Goal: Information Seeking & Learning: Learn about a topic

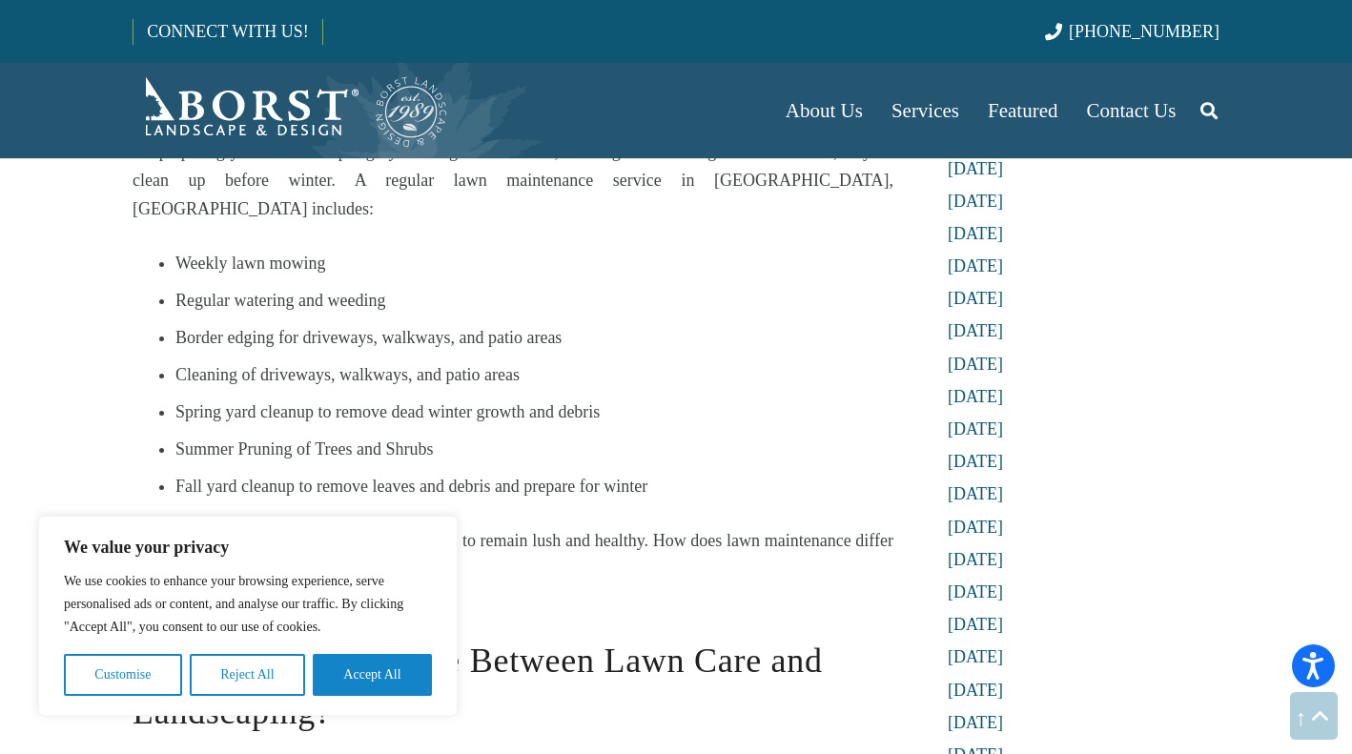
scroll to position [1239, 0]
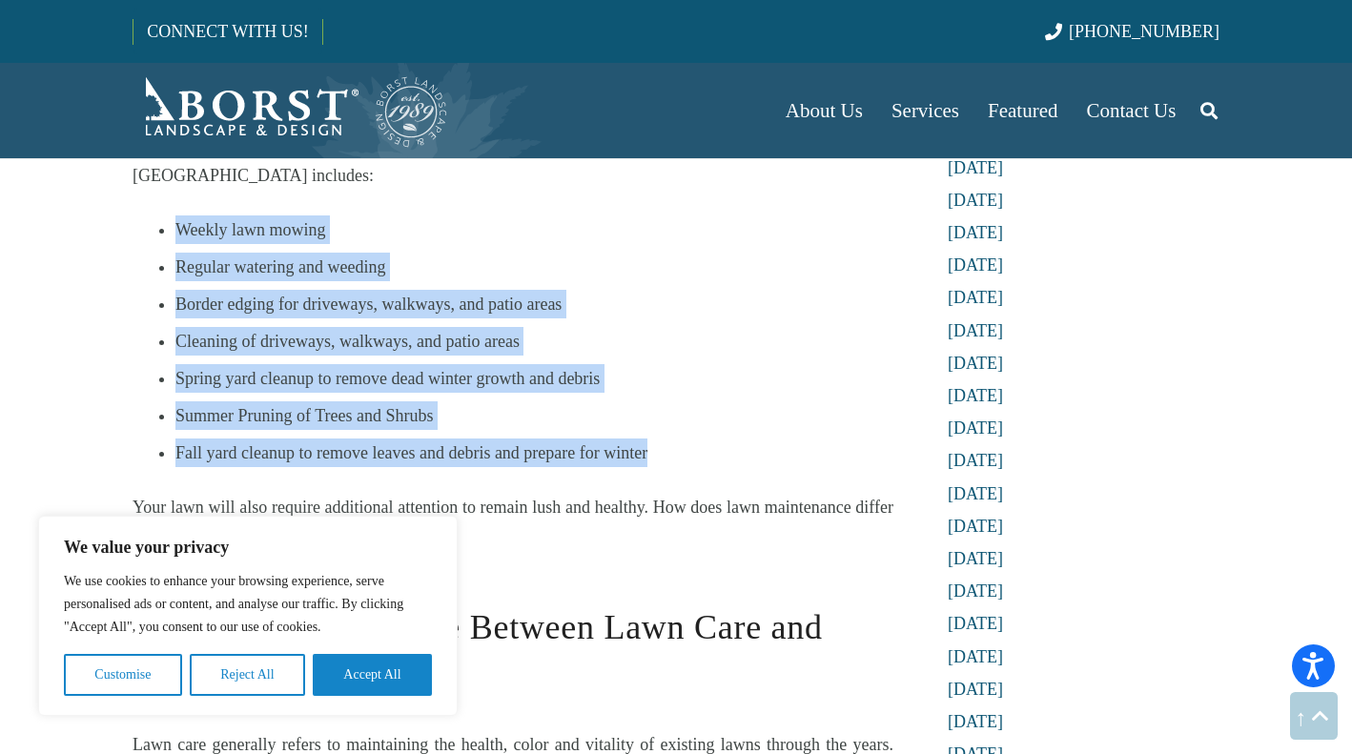
drag, startPoint x: 165, startPoint y: 191, endPoint x: 683, endPoint y: 426, distance: 568.6
copy ul "Weekly lawn mowing Regular watering and weeding Border edging for driveways, wa…"
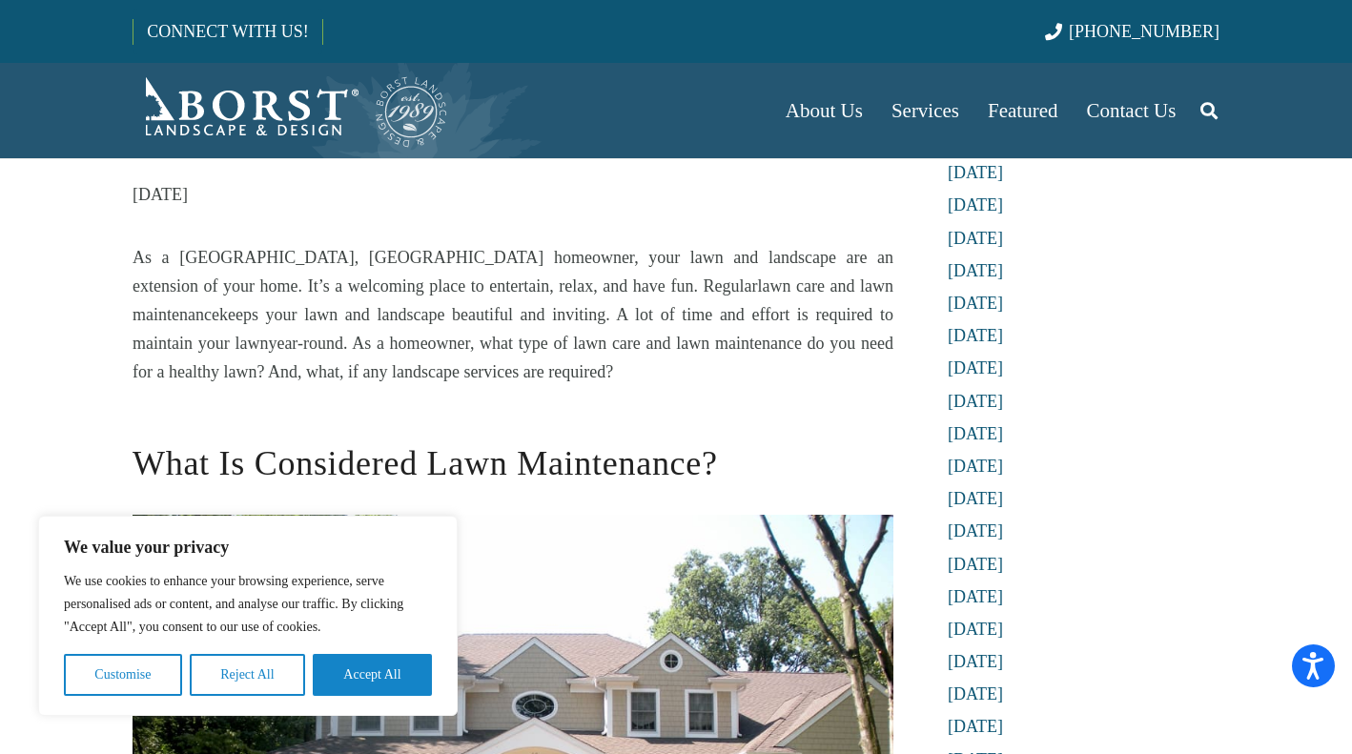
scroll to position [286, 0]
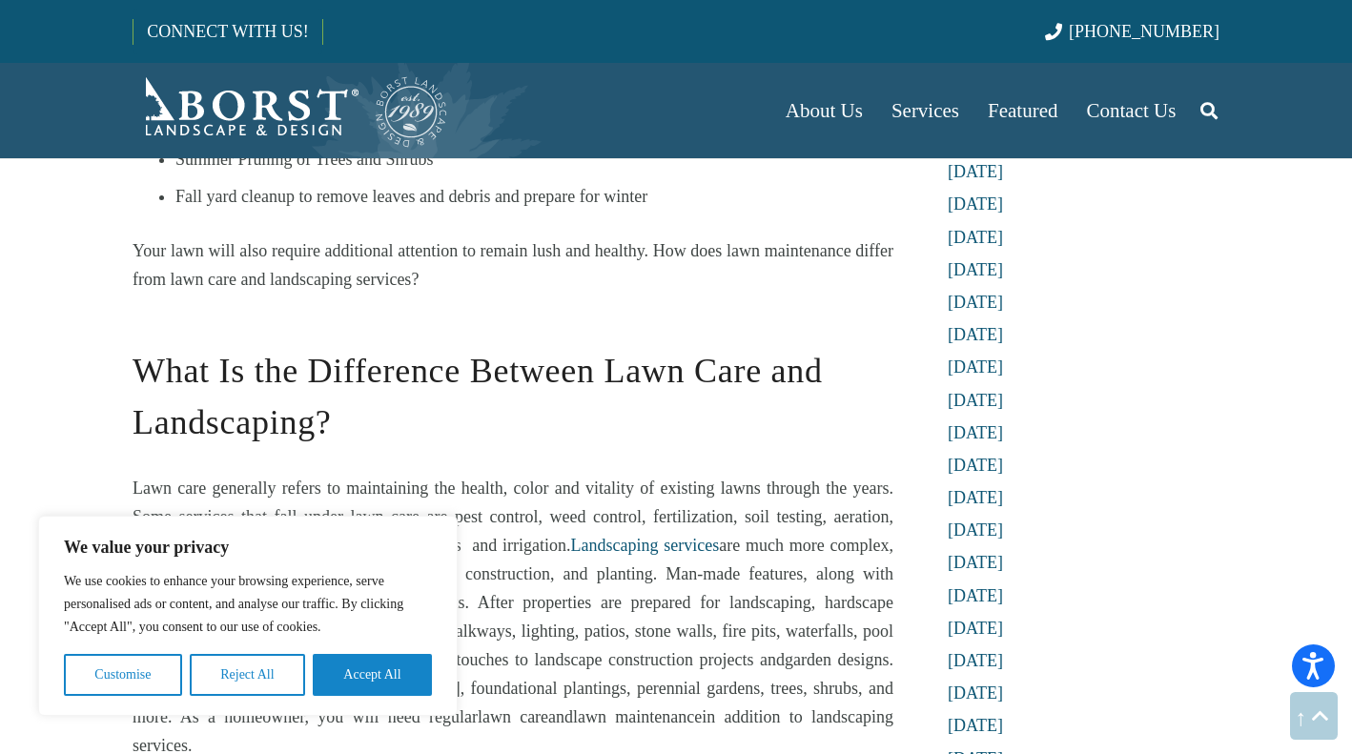
scroll to position [1525, 0]
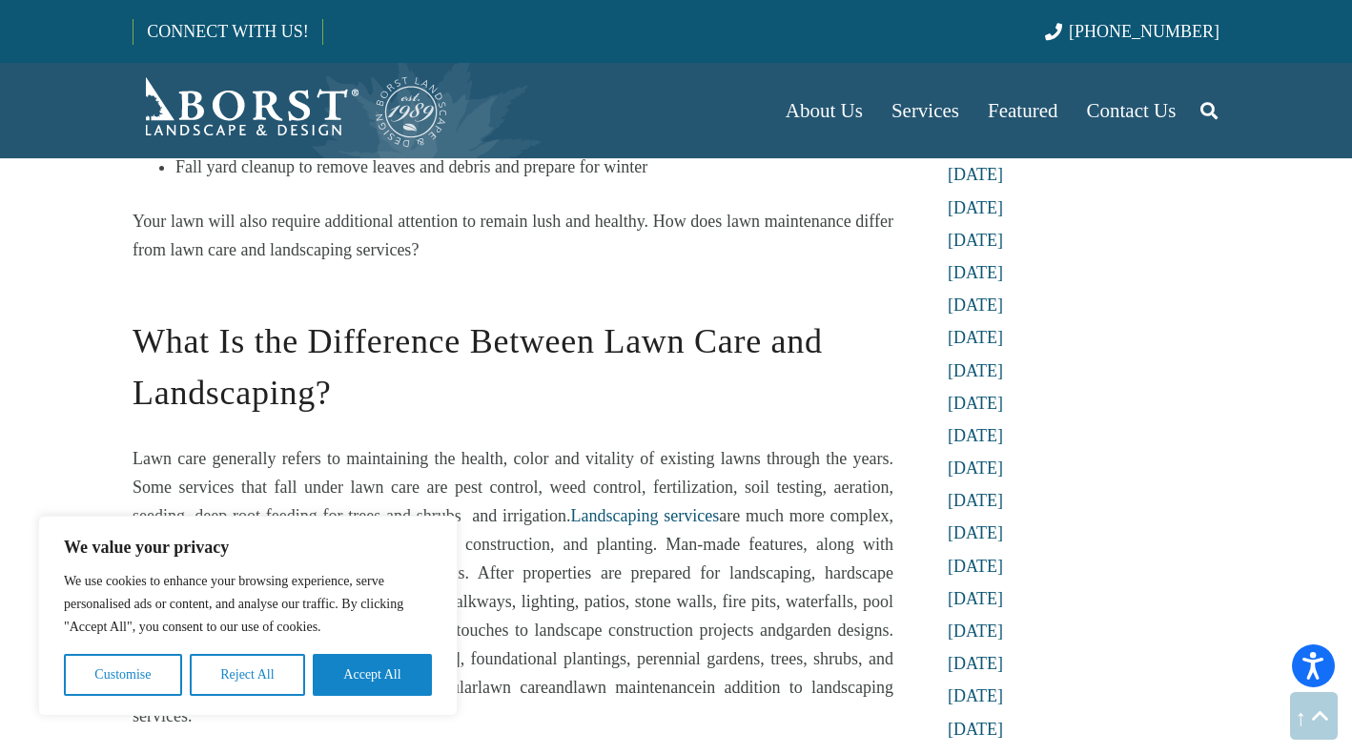
click at [672, 336] on h2 "What Is the Difference Between Lawn Care and Landscaping?" at bounding box center [513, 354] width 761 height 129
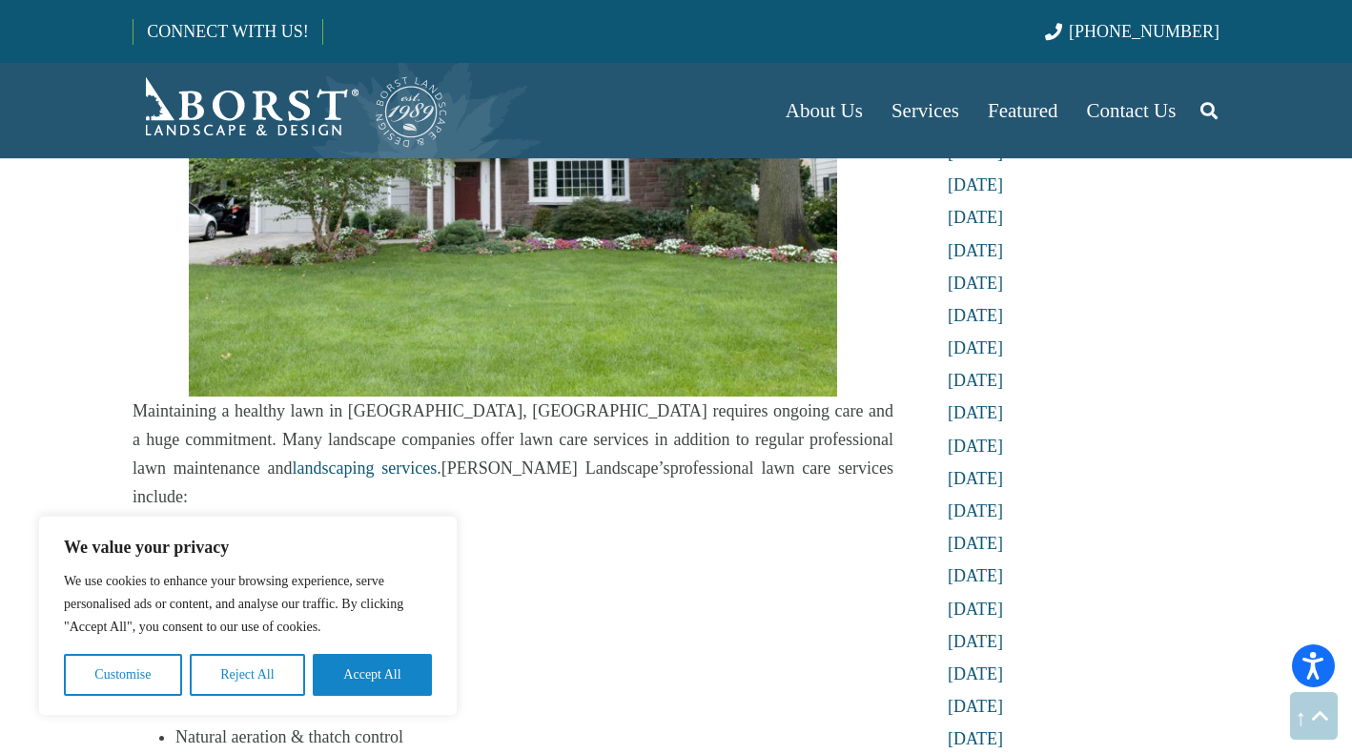
scroll to position [2669, 0]
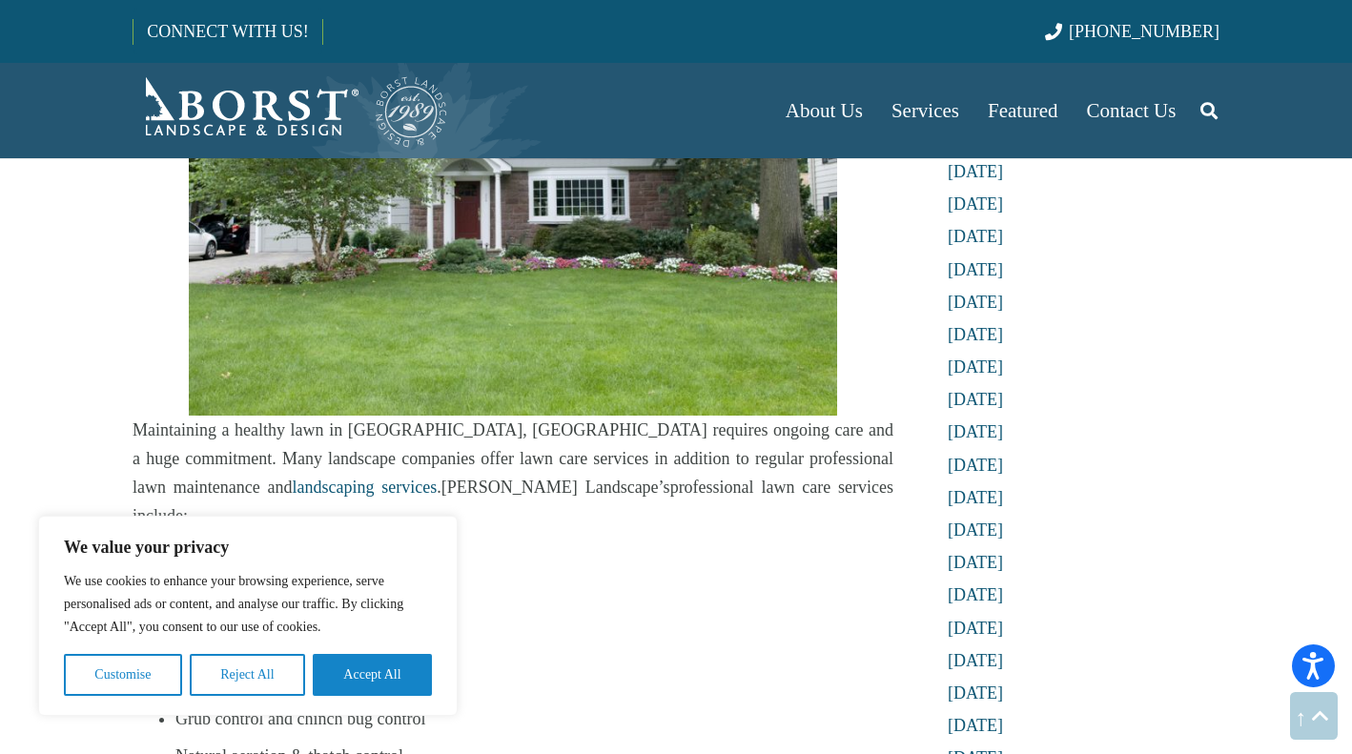
click at [633, 556] on li "Pest Control" at bounding box center [534, 570] width 718 height 29
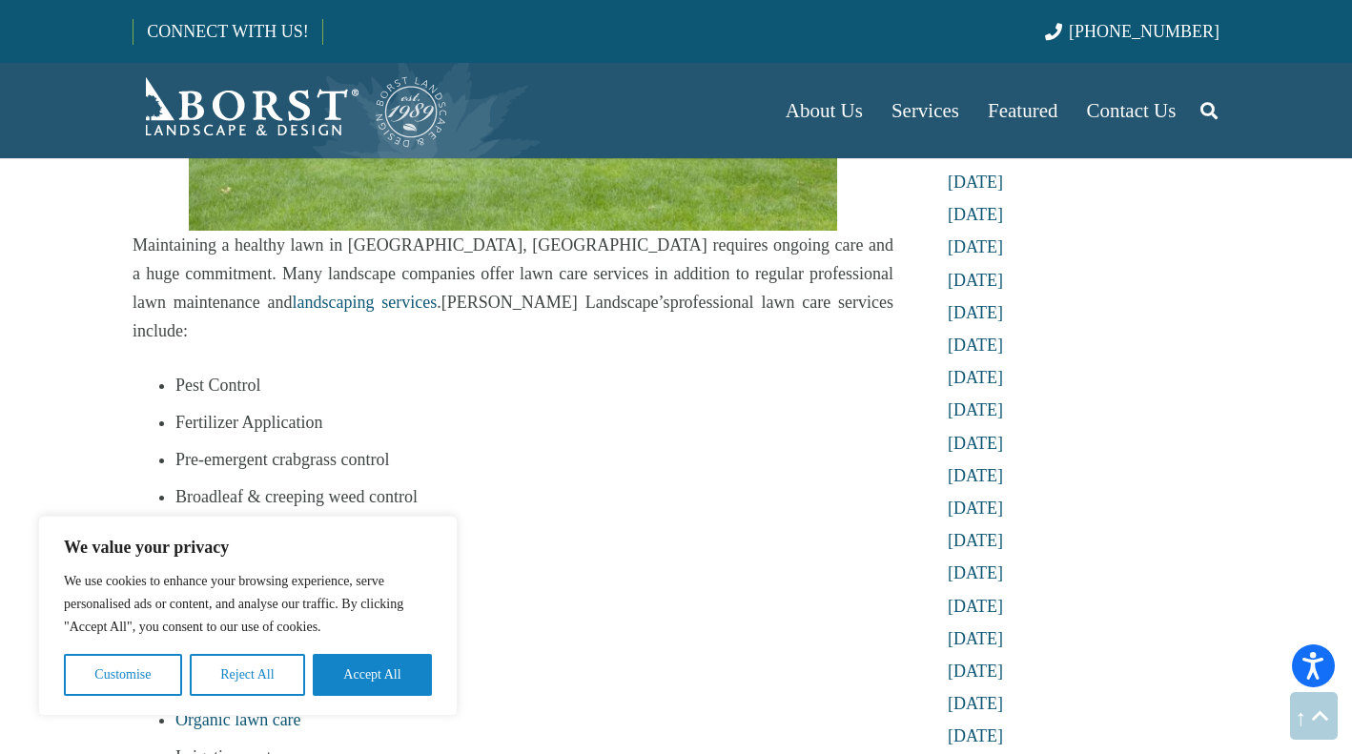
scroll to position [2860, 0]
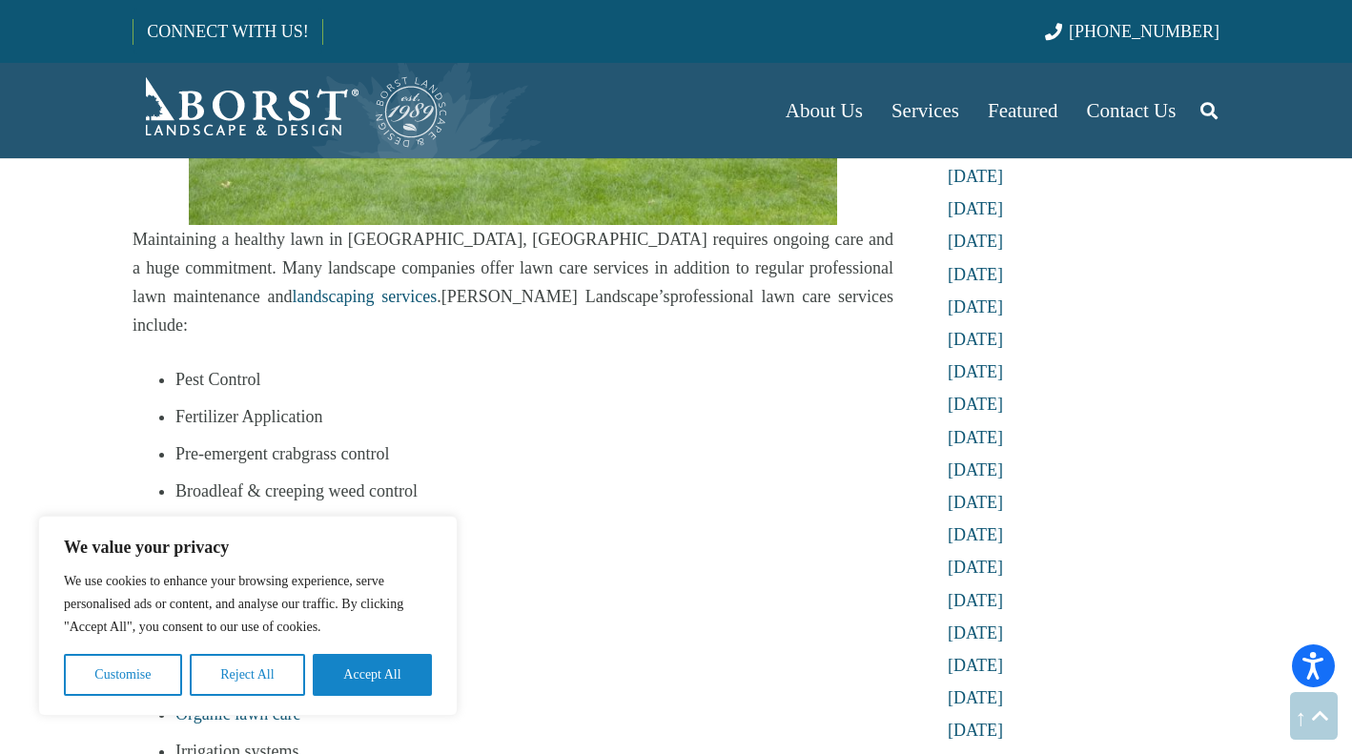
click at [602, 588] on li "Root stimulants & developers" at bounding box center [534, 602] width 718 height 29
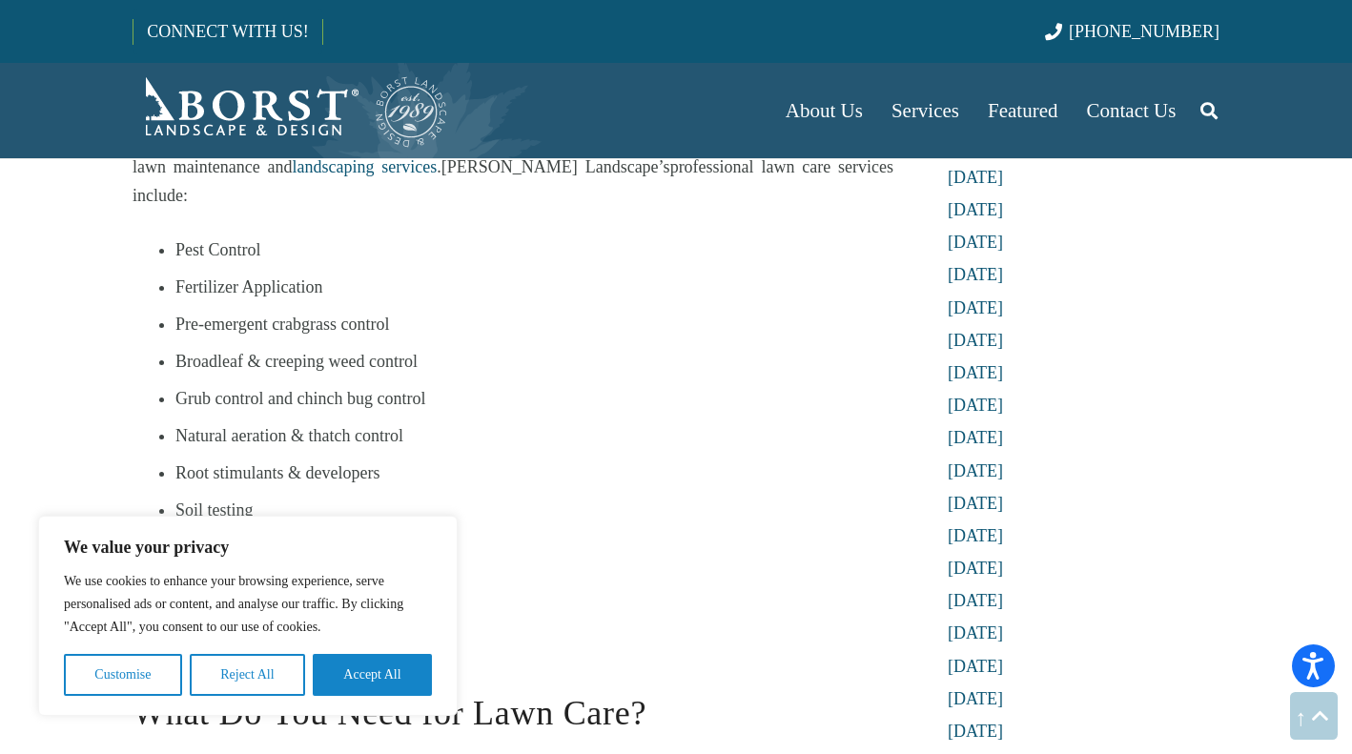
scroll to position [2955, 0]
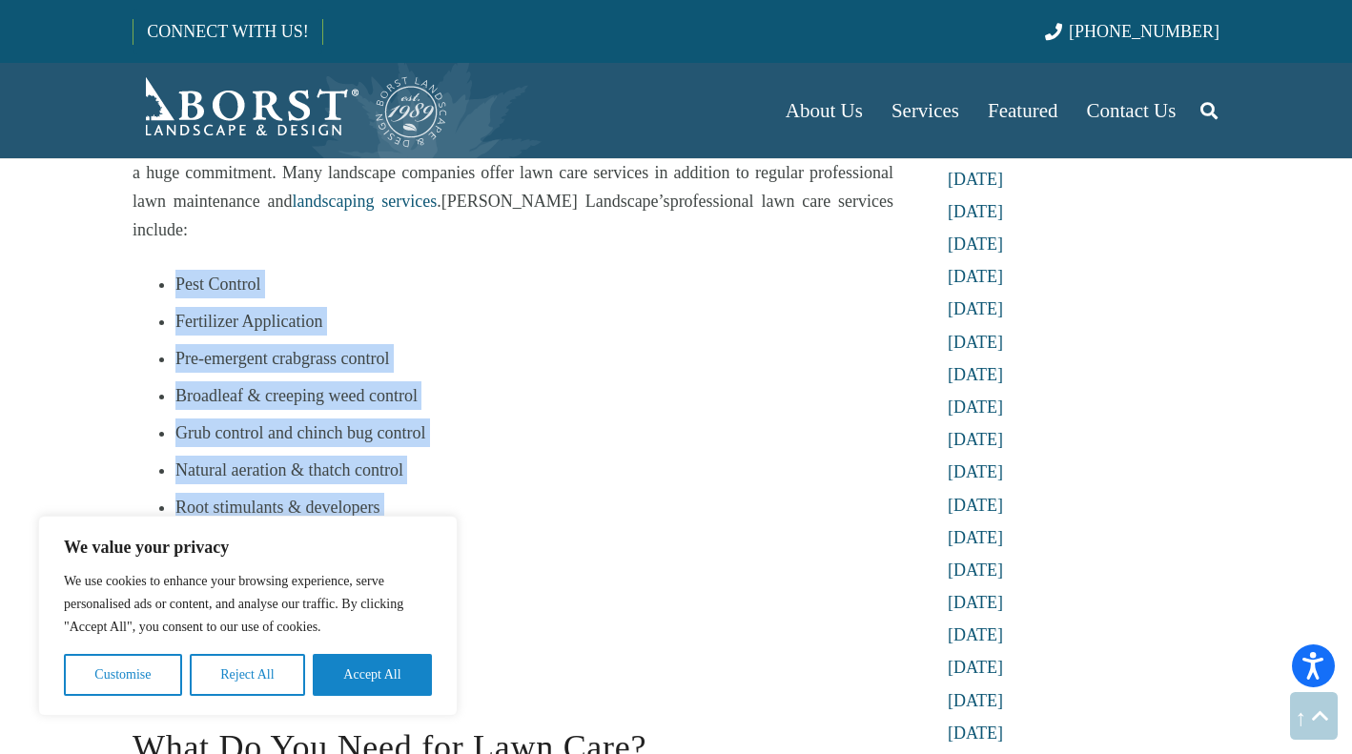
drag, startPoint x: 164, startPoint y: 188, endPoint x: 250, endPoint y: 497, distance: 320.5
click at [250, 497] on ul "Pest Control Fertilizer Application Pre-emergent crabgrass control Broadleaf & …" at bounding box center [534, 470] width 718 height 400
copy ul "Pest Control Fertilizer Application Pre-emergent crabgrass control Broadleaf & …"
click at [621, 418] on li "Grub control and chinch bug control" at bounding box center [534, 432] width 718 height 29
click at [570, 418] on li "Grub control and chinch bug control" at bounding box center [534, 432] width 718 height 29
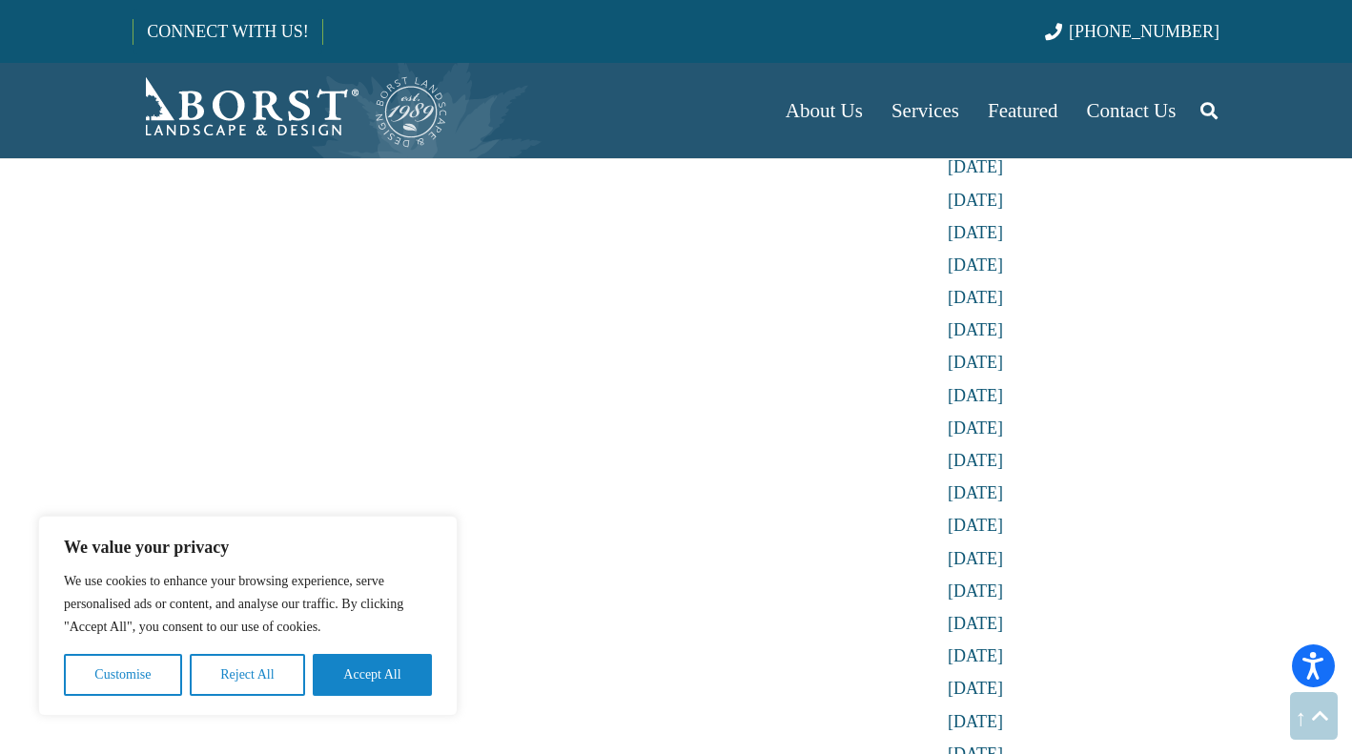
scroll to position [6101, 0]
